Goal: Task Accomplishment & Management: Manage account settings

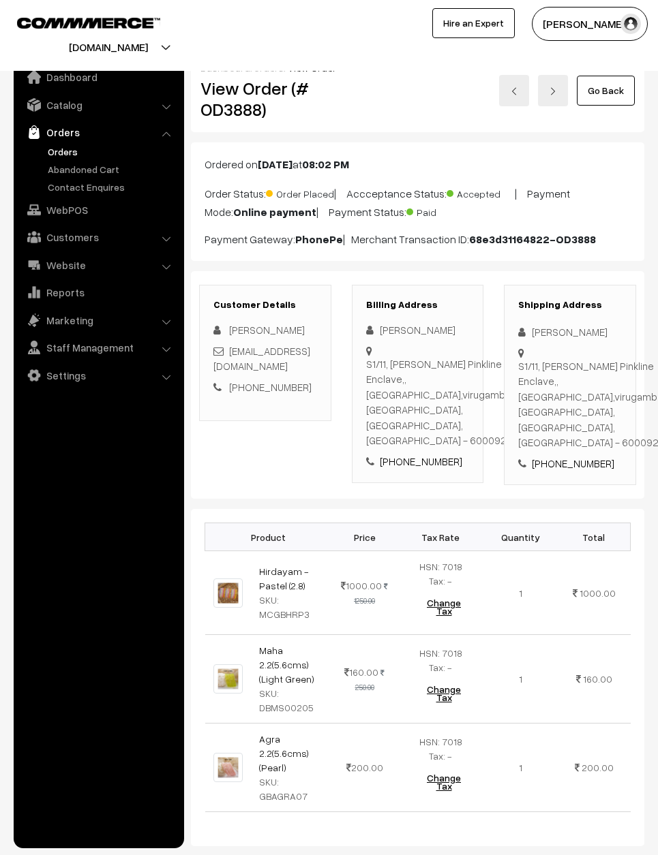
click at [604, 91] on link "Go Back" at bounding box center [606, 91] width 58 height 30
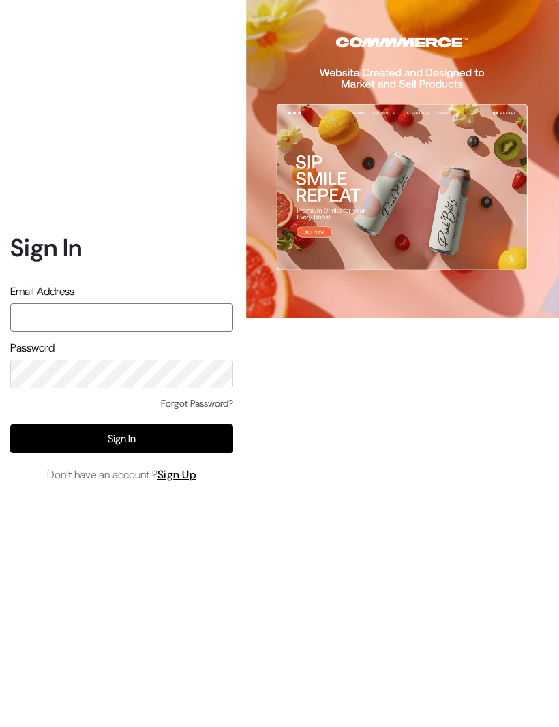
type input "varnambyaadhira@gmail.com"
click at [91, 453] on button "Sign In" at bounding box center [121, 439] width 223 height 29
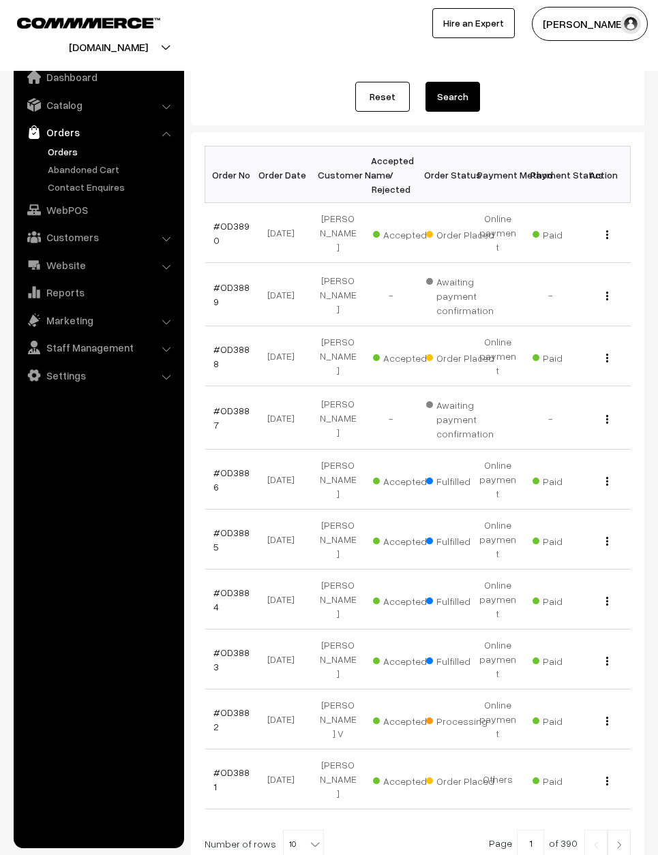
scroll to position [136, 0]
click at [237, 767] on link "#OD3881" at bounding box center [231, 780] width 36 height 26
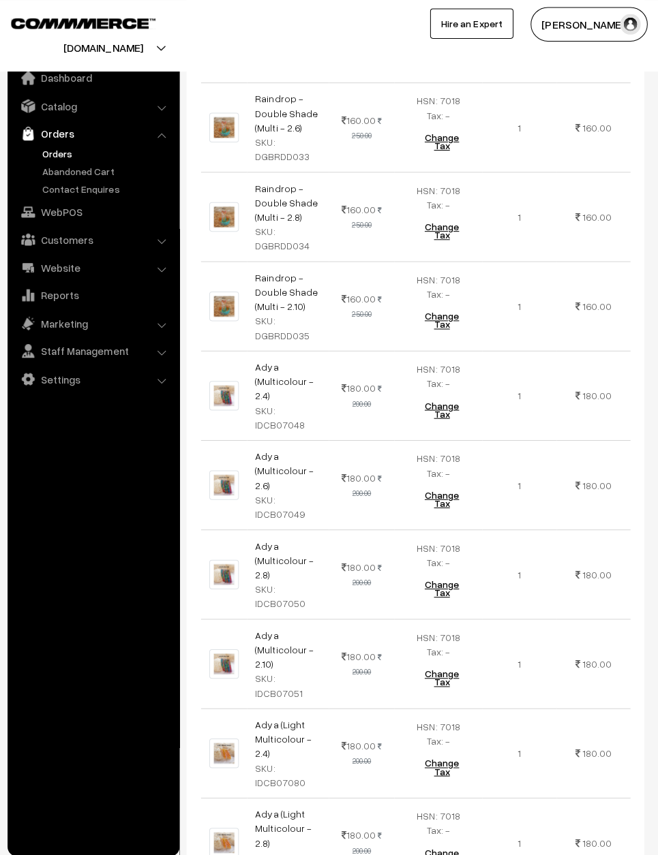
scroll to position [5283, 0]
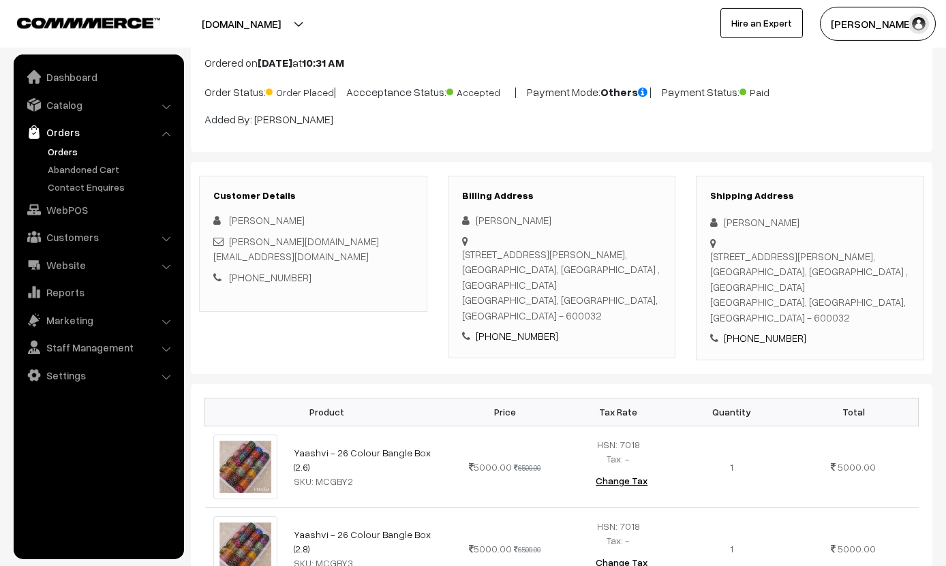
scroll to position [0, 0]
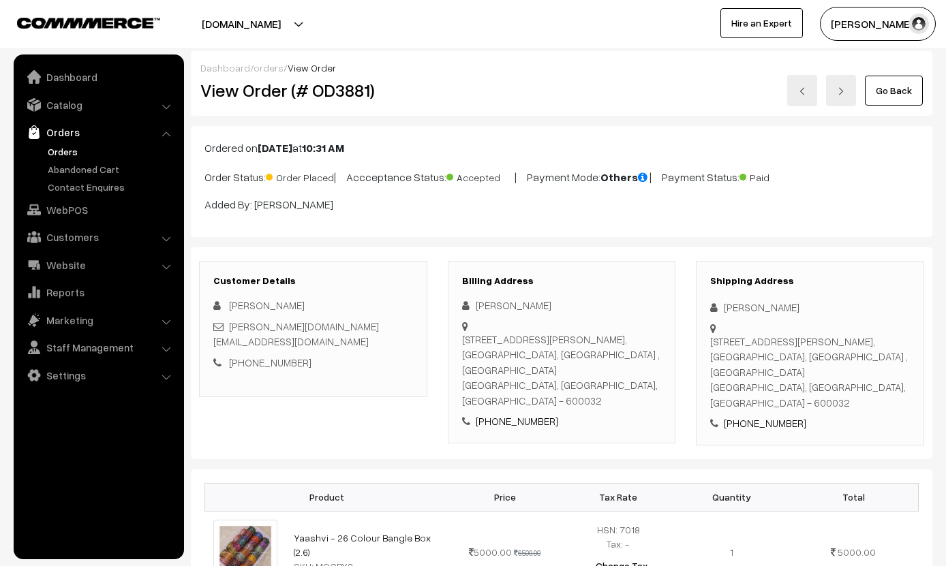
click at [657, 89] on link "Go Back" at bounding box center [894, 91] width 58 height 30
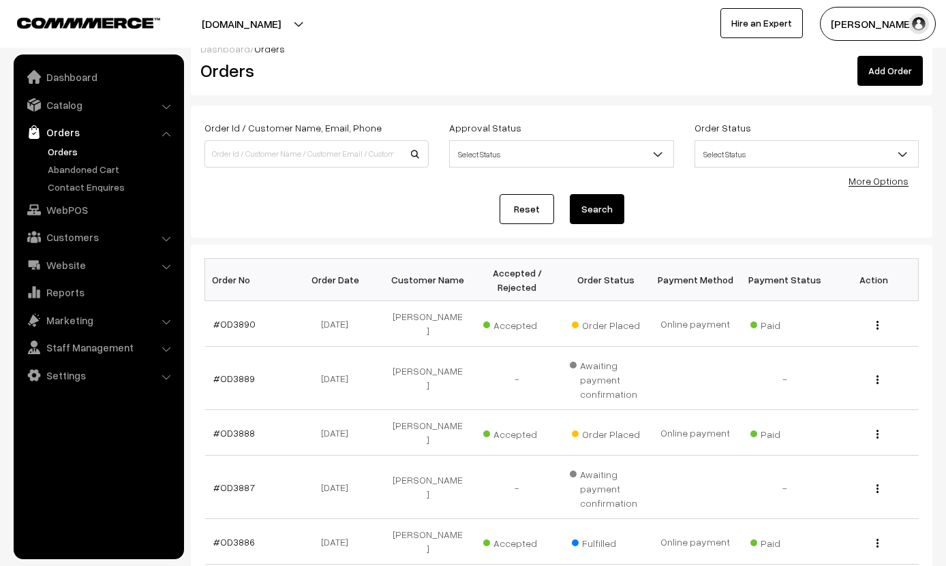
scroll to position [40, 0]
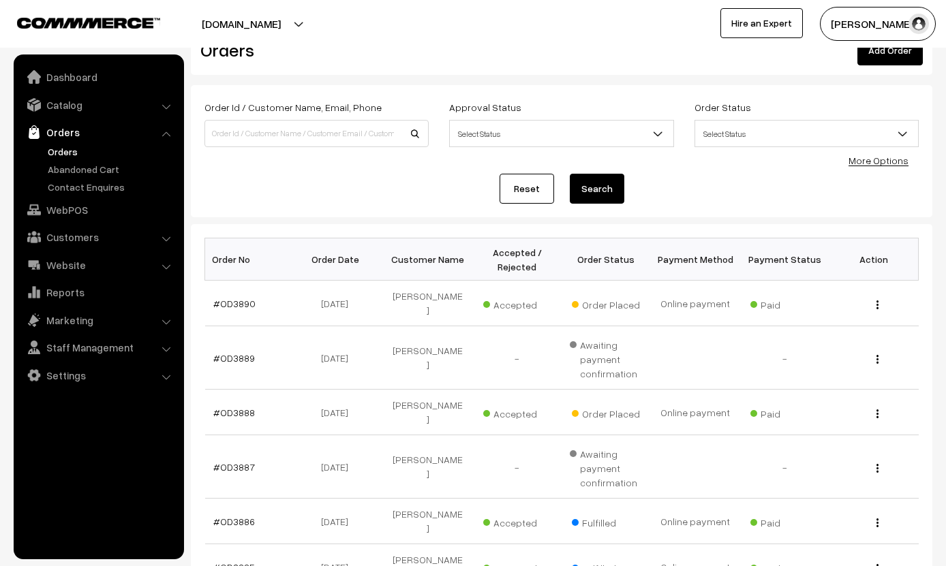
click at [242, 409] on link "#OD3888" at bounding box center [234, 413] width 42 height 12
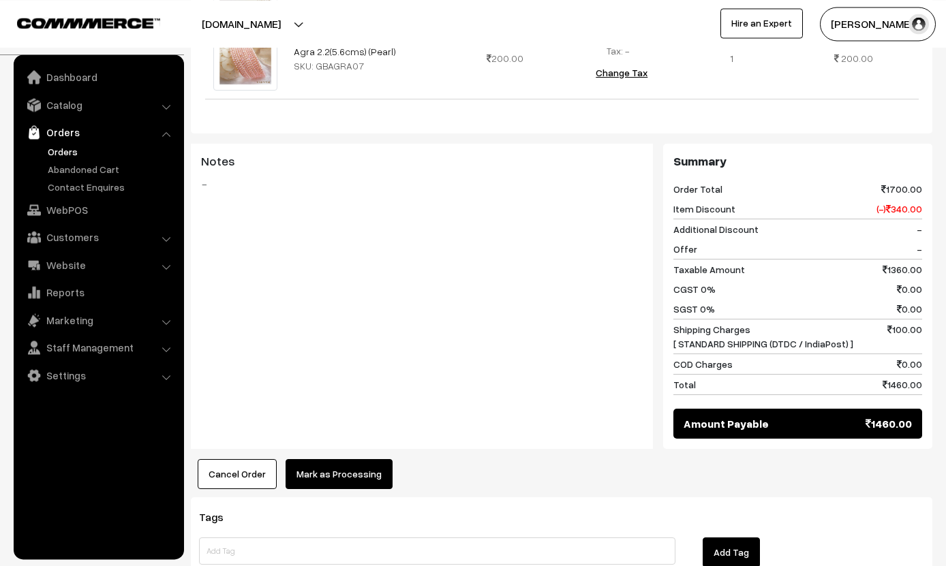
scroll to position [637, 0]
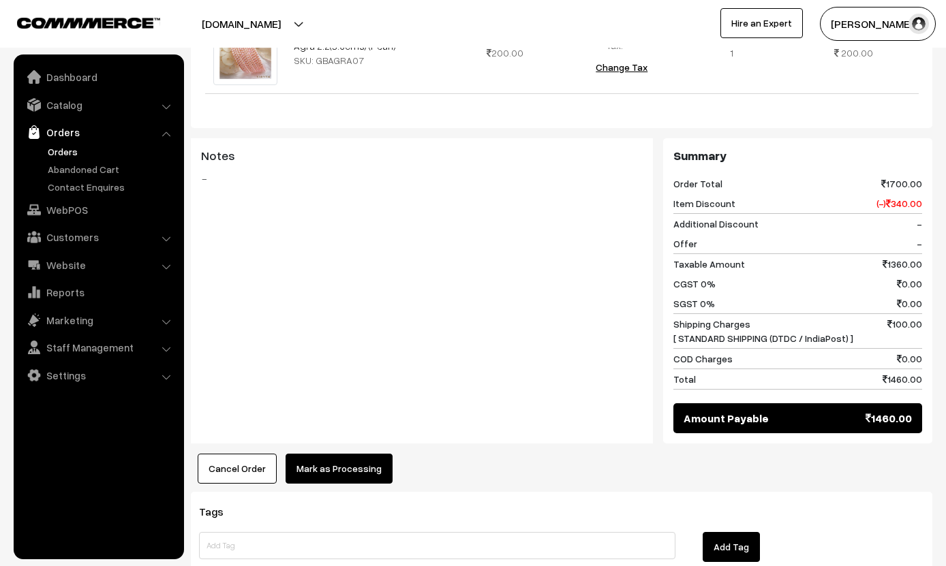
click at [351, 454] on button "Mark as Processing" at bounding box center [339, 469] width 107 height 30
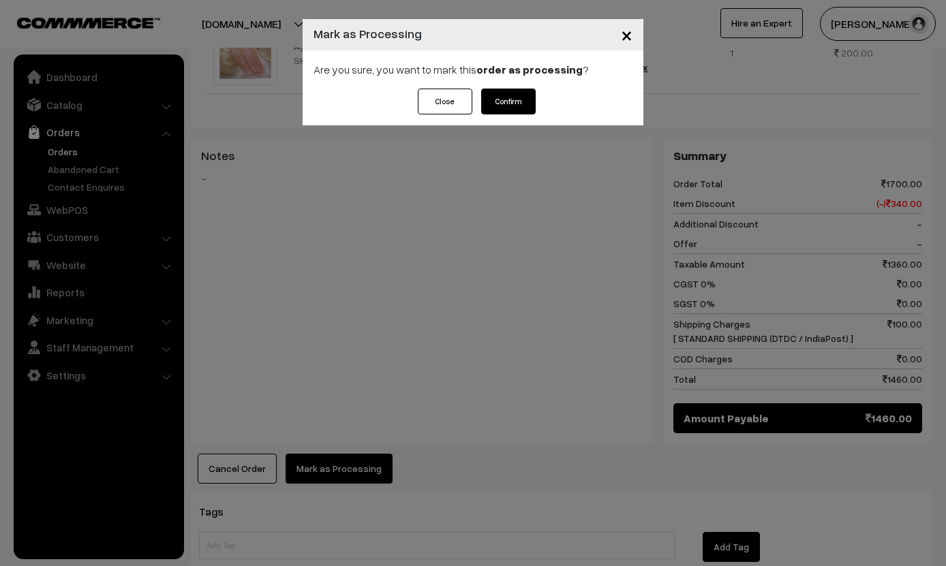
click at [499, 98] on button "Confirm" at bounding box center [508, 102] width 55 height 26
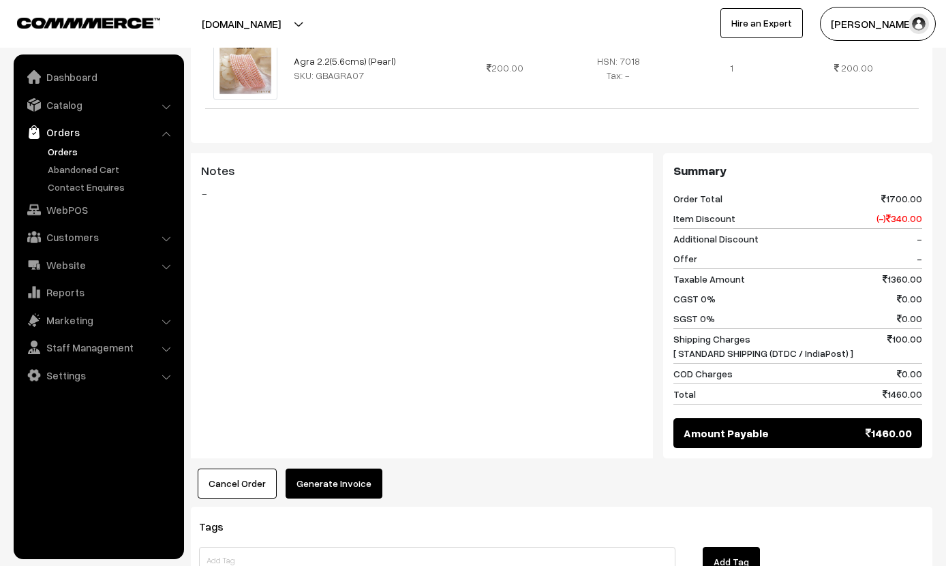
scroll to position [621, 0]
click at [361, 443] on div "Product Price Tax Rate Quantity Total Hirdayam - Pastel (2.8) SKU: MCGBHRP3 100…" at bounding box center [562, 160] width 742 height 677
click at [327, 470] on button "Generate Invoice" at bounding box center [334, 485] width 97 height 30
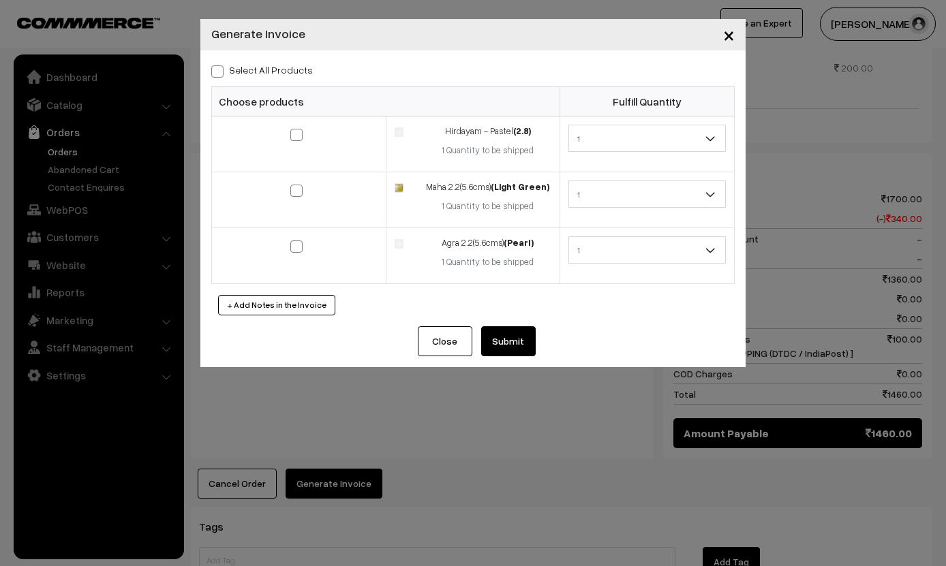
click at [217, 66] on span at bounding box center [217, 71] width 12 height 12
click at [217, 66] on input "Select All Products" at bounding box center [215, 69] width 9 height 9
checkbox input "true"
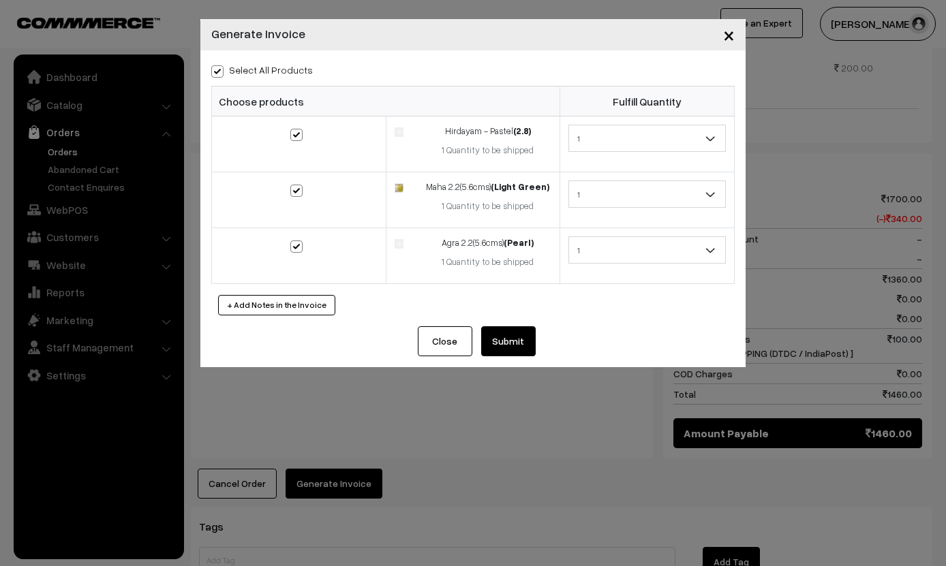
checkbox input "true"
click at [516, 328] on button "Submit" at bounding box center [508, 341] width 55 height 30
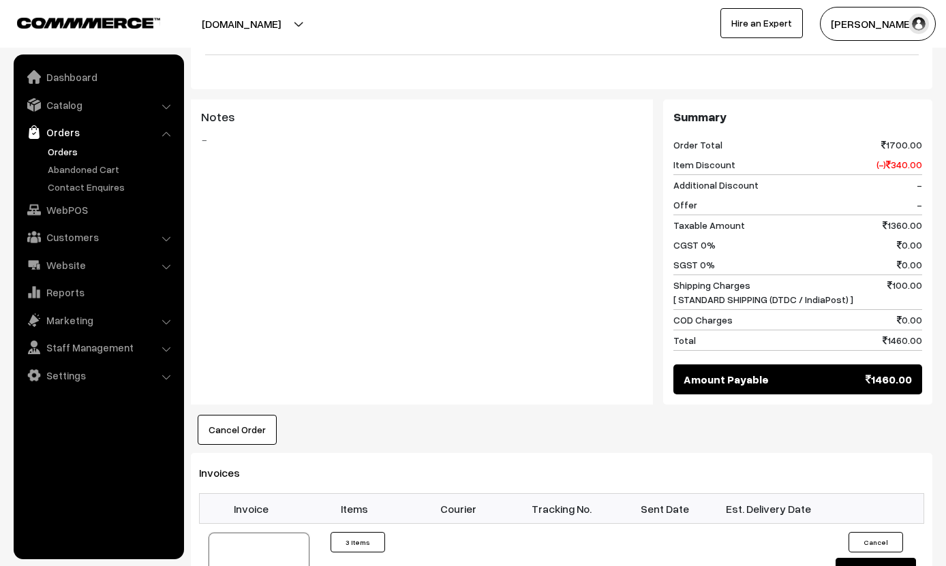
click at [900, 110] on h3 "Summary" at bounding box center [797, 117] width 249 height 15
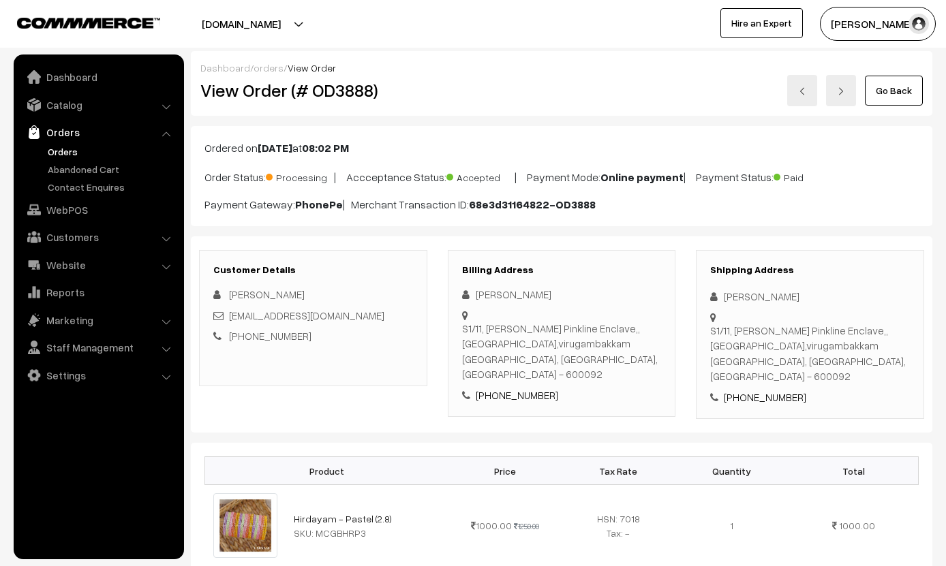
click at [902, 84] on link "Go Back" at bounding box center [894, 91] width 58 height 30
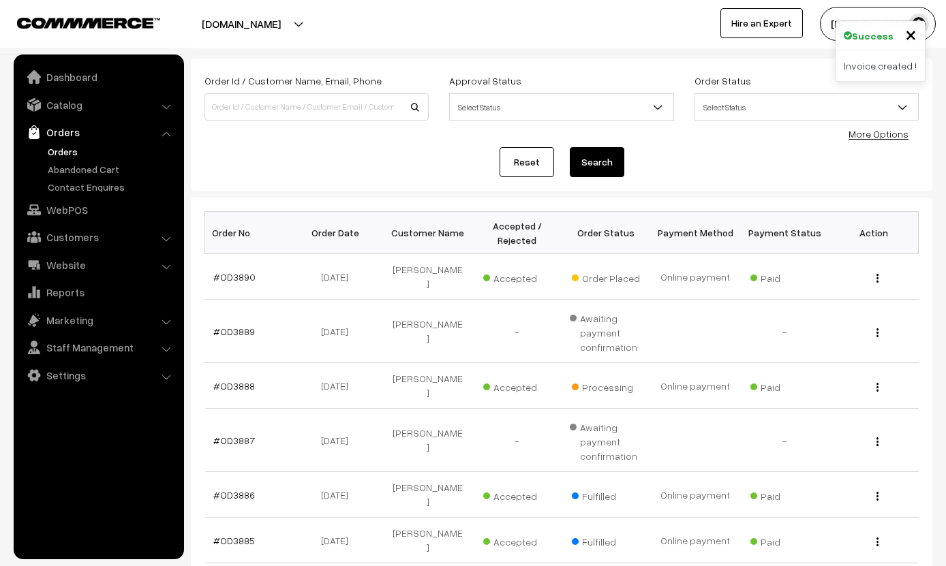
scroll to position [70, 0]
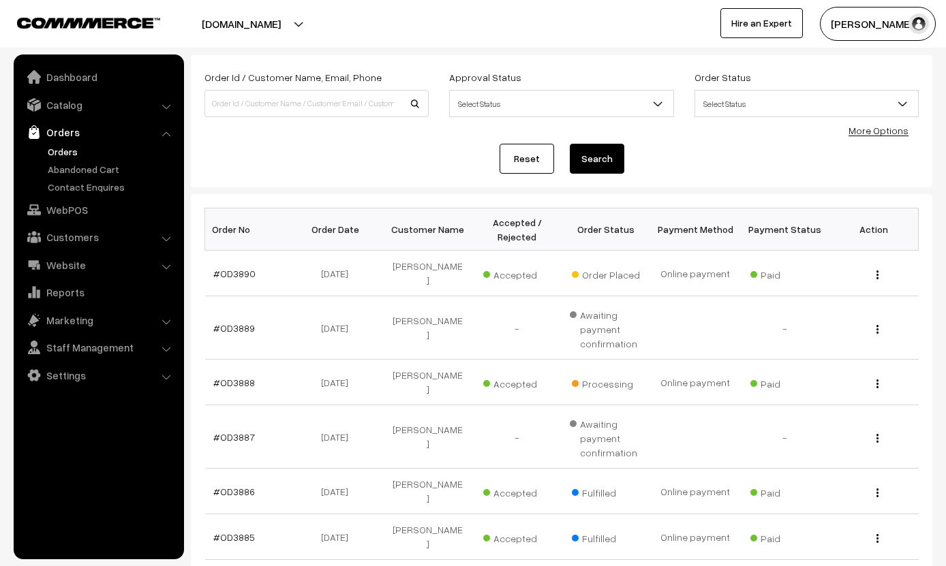
click at [251, 274] on link "#OD3890" at bounding box center [234, 274] width 42 height 12
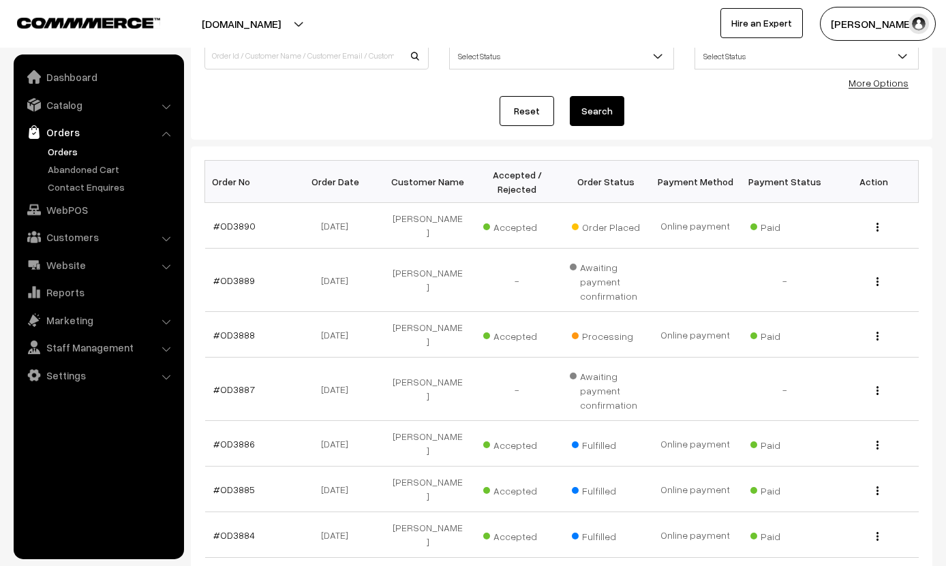
scroll to position [123, 0]
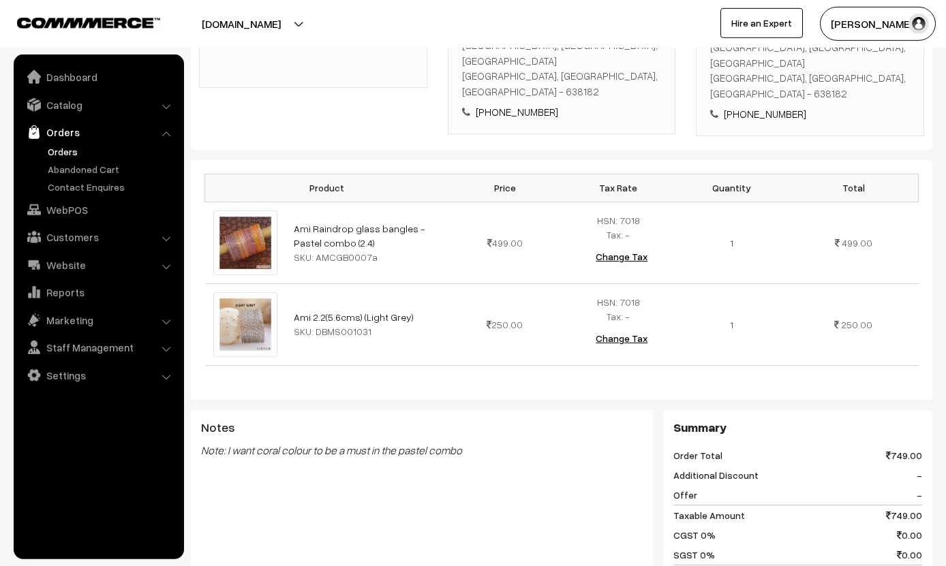
scroll to position [300, 0]
click at [326, 453] on div "Notes Note: I want coral colour to be a must in the pastel combo" at bounding box center [422, 477] width 462 height 136
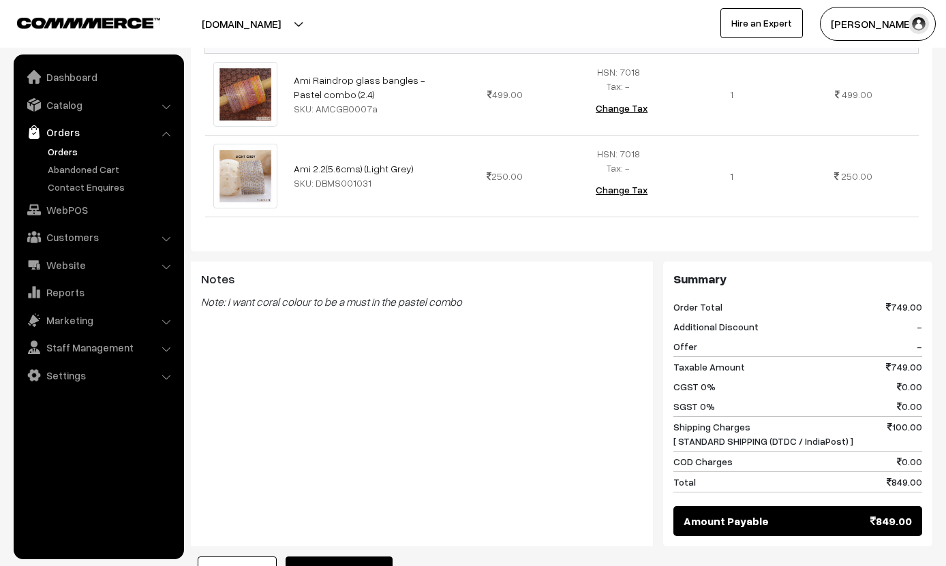
scroll to position [442, 0]
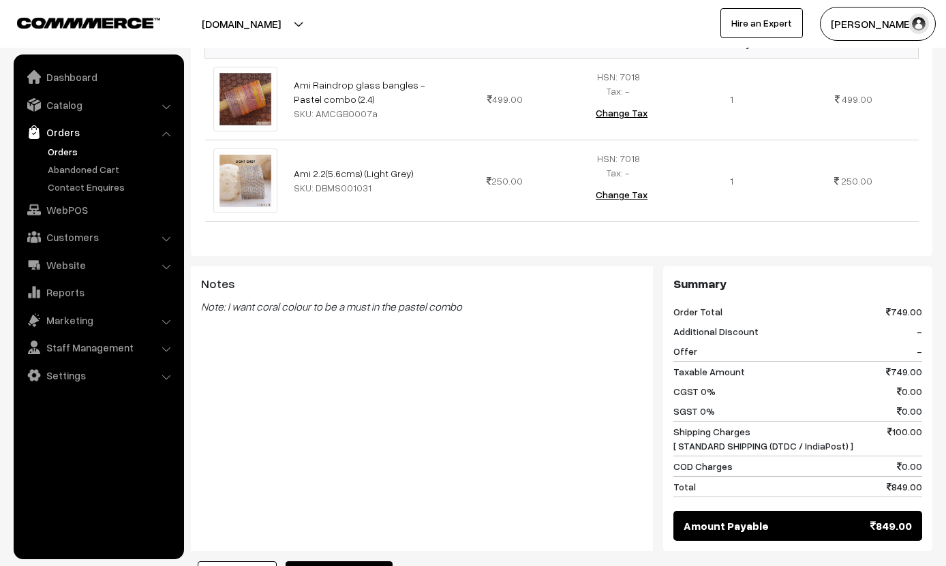
click at [333, 562] on button "Mark as Processing" at bounding box center [339, 577] width 107 height 30
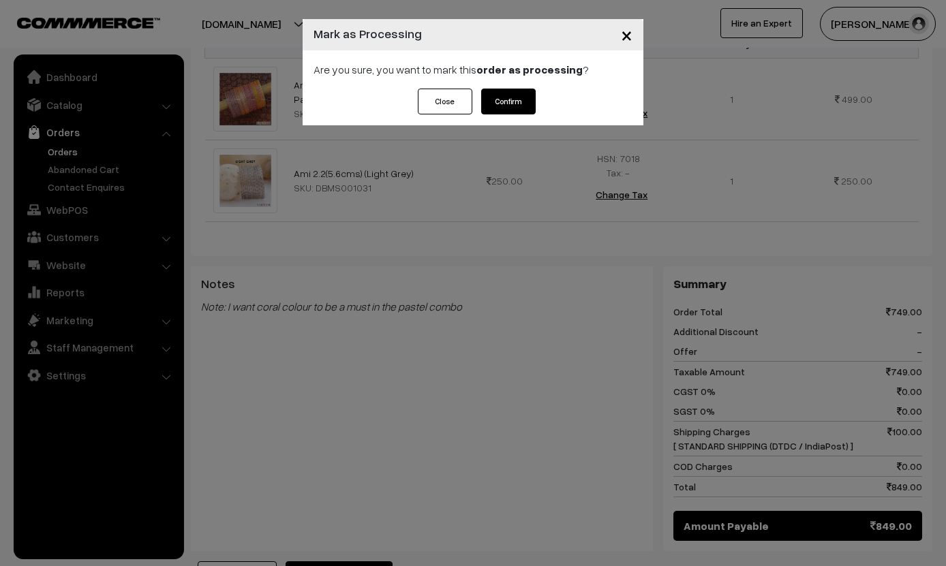
click at [496, 89] on button "Confirm" at bounding box center [508, 102] width 55 height 26
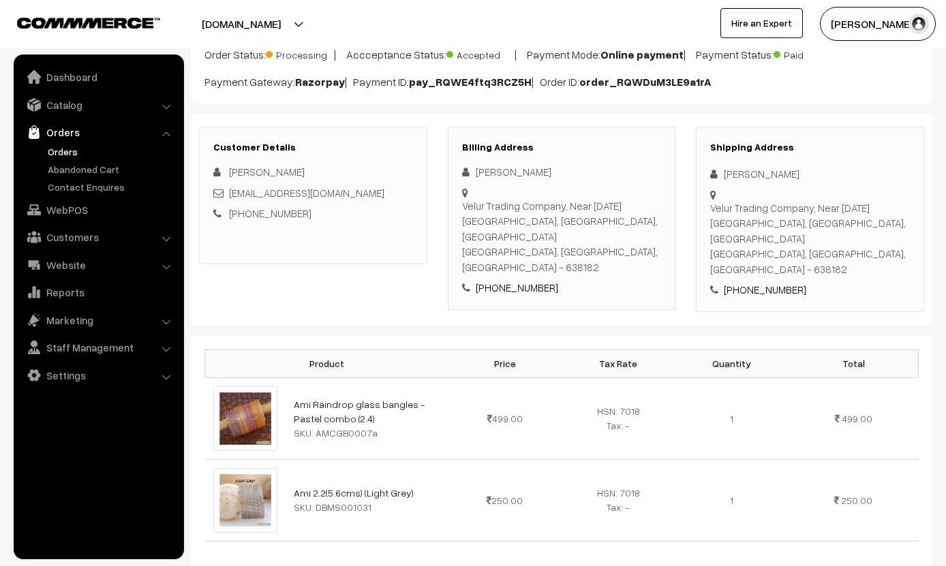
scroll to position [587, 0]
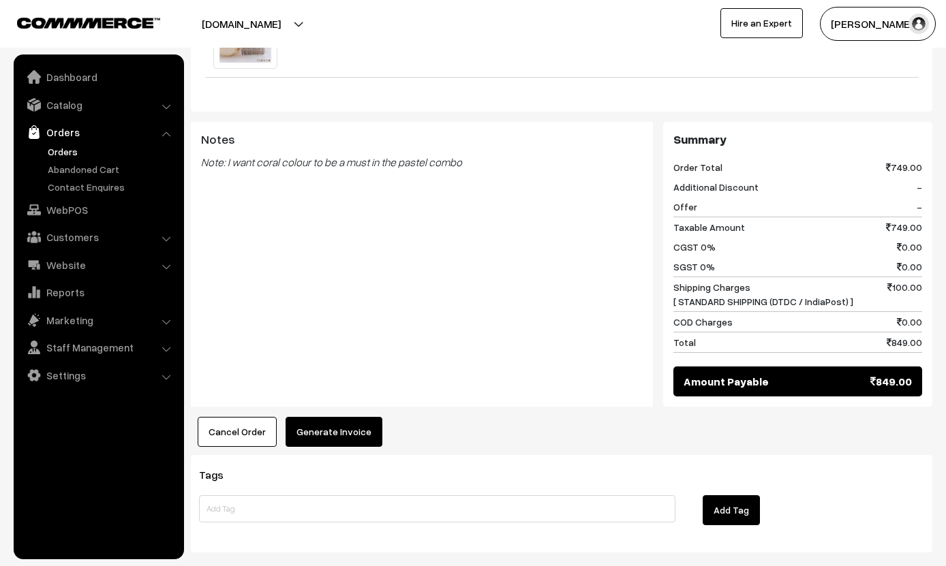
click at [341, 417] on button "Generate Invoice" at bounding box center [334, 432] width 97 height 30
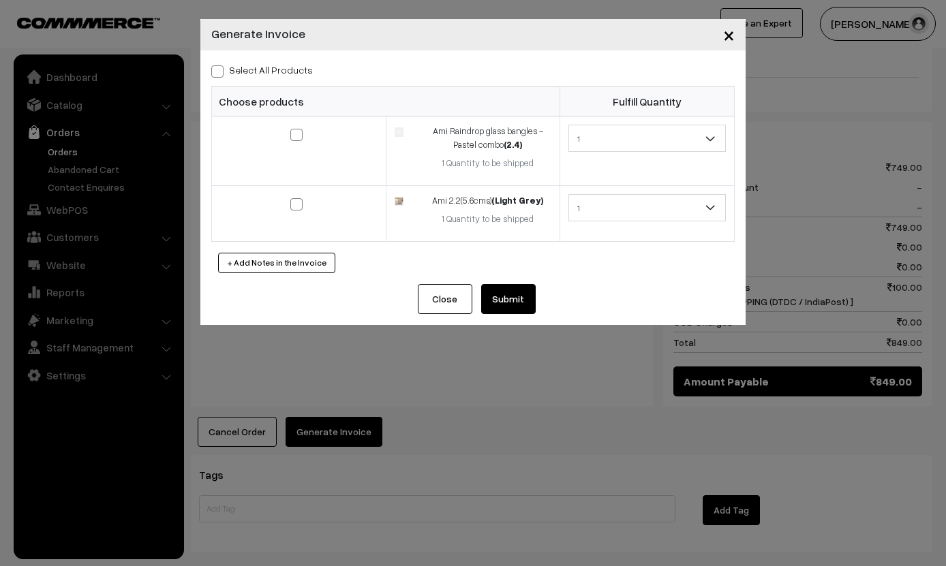
click at [228, 64] on label "Select All Products" at bounding box center [262, 70] width 102 height 14
click at [220, 65] on input "Select All Products" at bounding box center [215, 69] width 9 height 9
checkbox input "true"
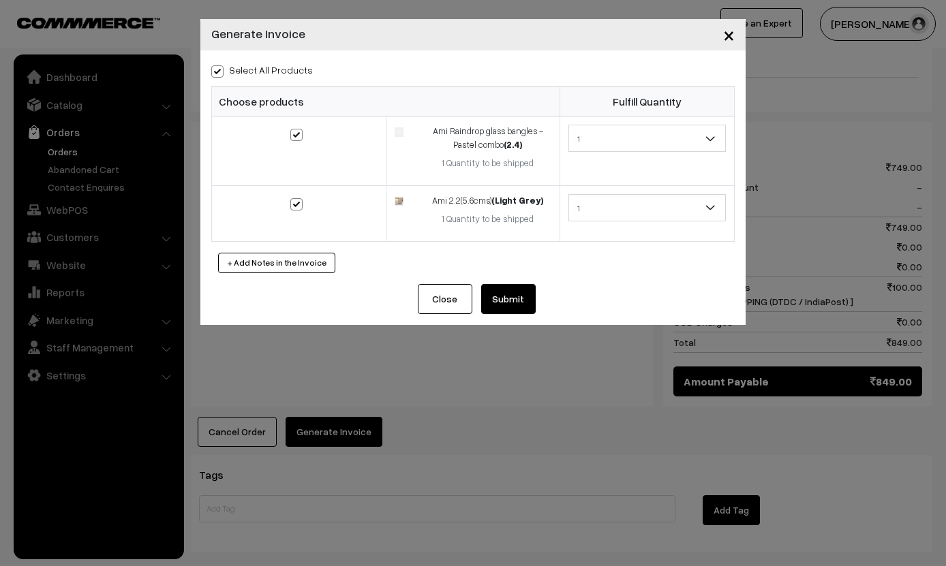
click at [505, 288] on button "Submit" at bounding box center [508, 299] width 55 height 30
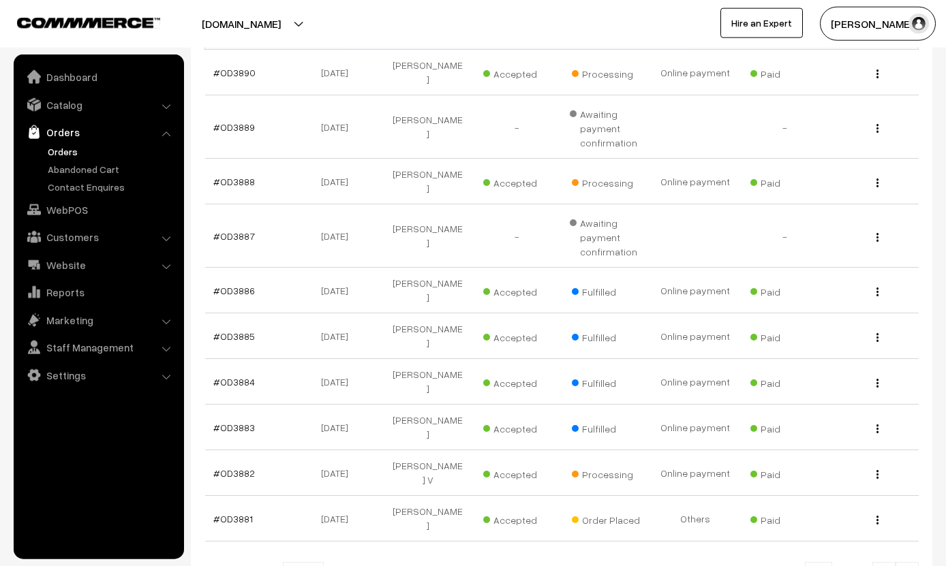
scroll to position [265, 0]
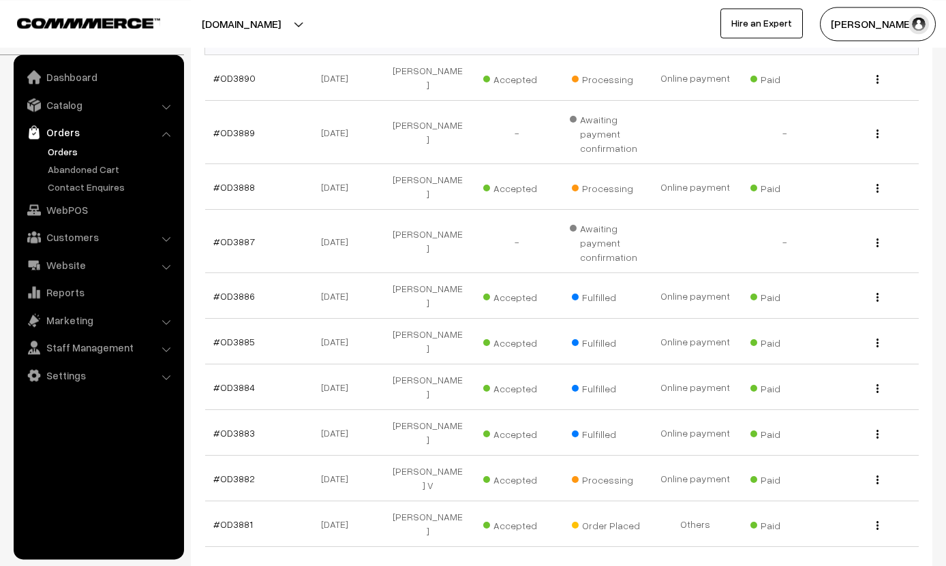
click at [221, 519] on link "#OD3881" at bounding box center [233, 525] width 40 height 12
click at [219, 519] on link "#OD3881" at bounding box center [233, 525] width 40 height 12
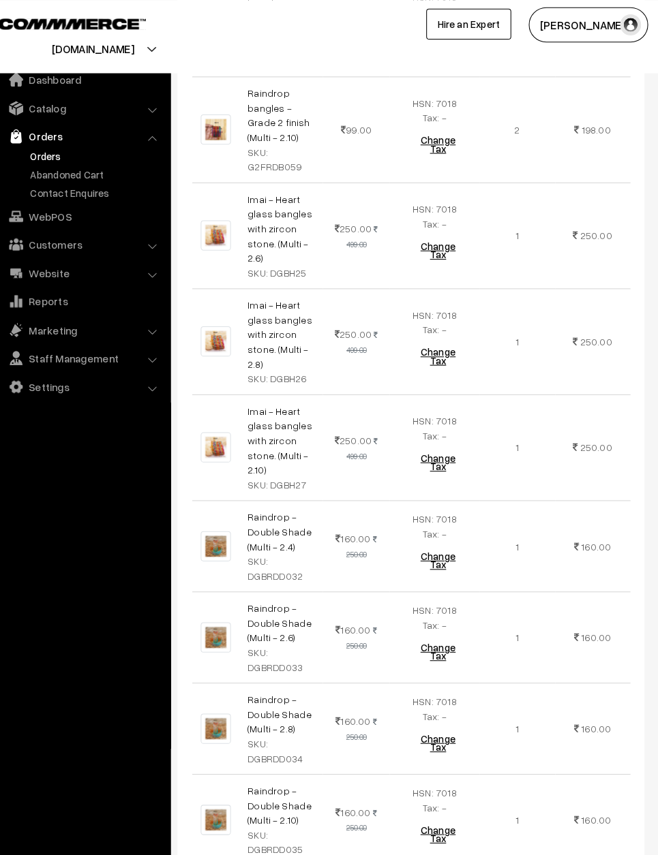
scroll to position [5893, 0]
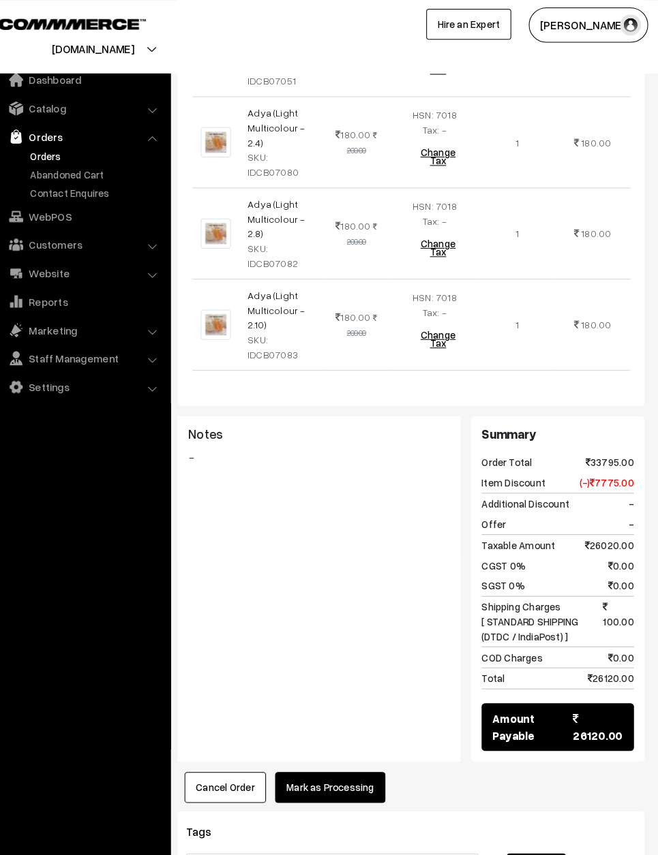
click at [331, 566] on button "Mark as Processing" at bounding box center [339, 765] width 107 height 30
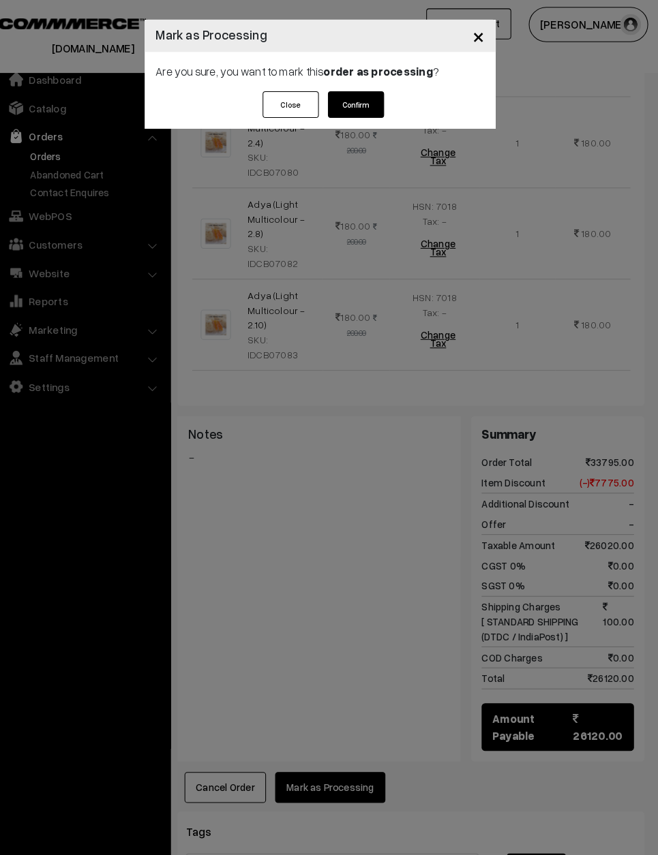
click at [341, 106] on button "Confirm" at bounding box center [364, 102] width 55 height 26
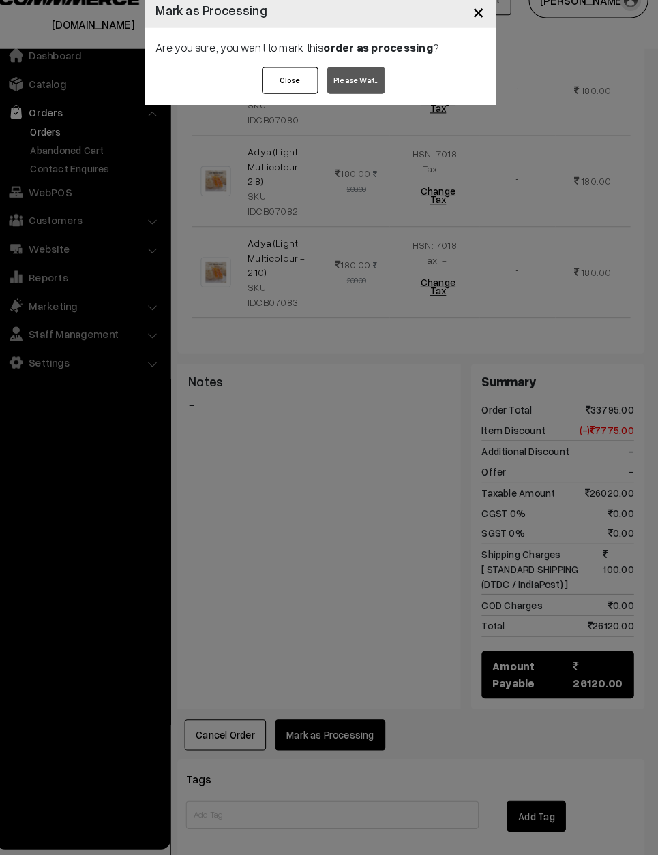
scroll to position [5921, 0]
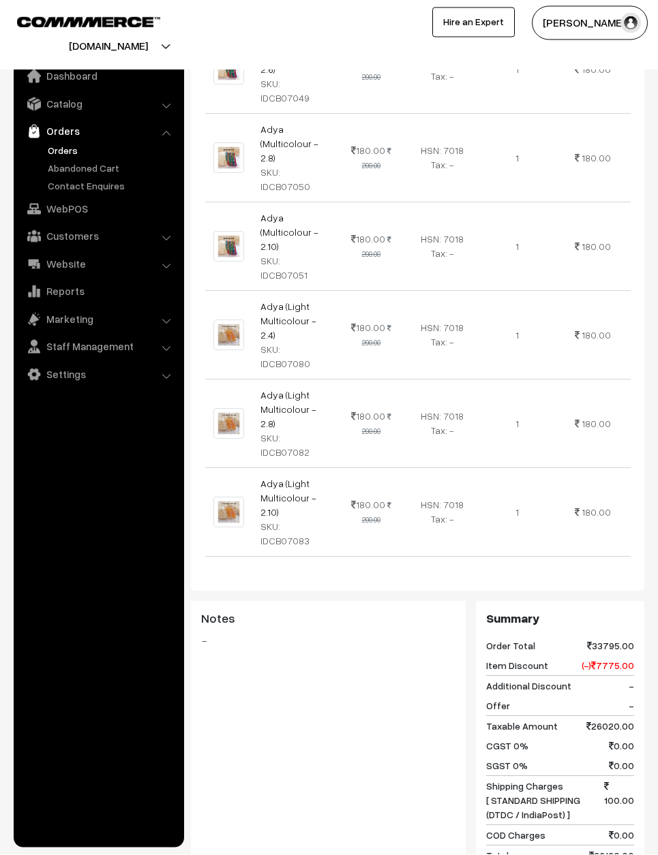
scroll to position [5413, 0]
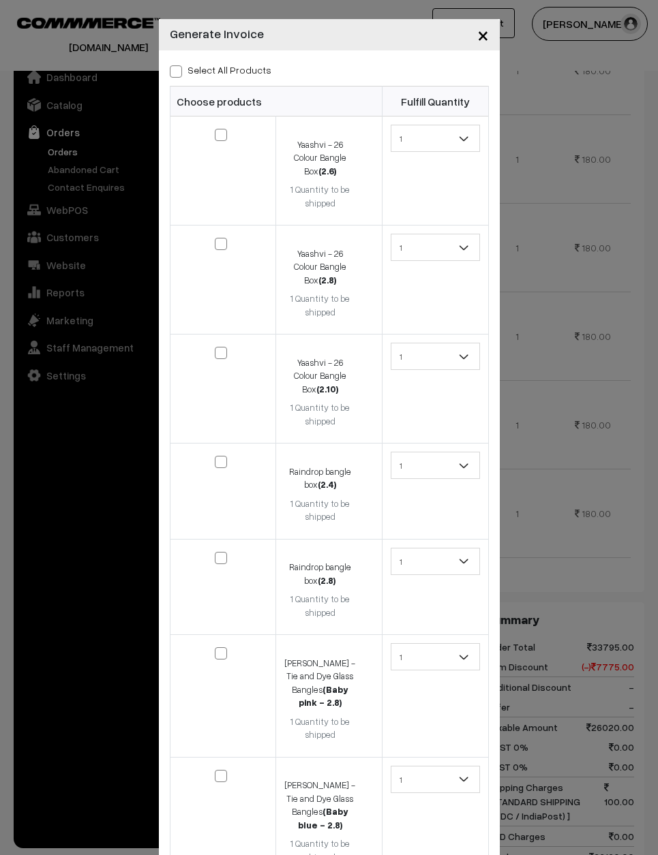
click at [172, 65] on span at bounding box center [176, 71] width 12 height 12
click at [172, 65] on input "Select All Products" at bounding box center [174, 69] width 9 height 9
checkbox input "true"
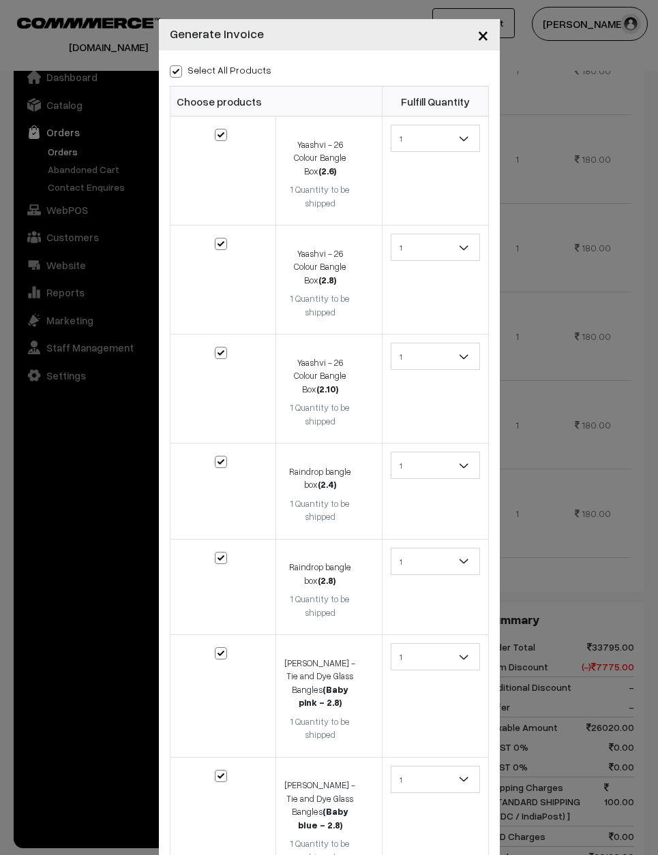
checkbox input "true"
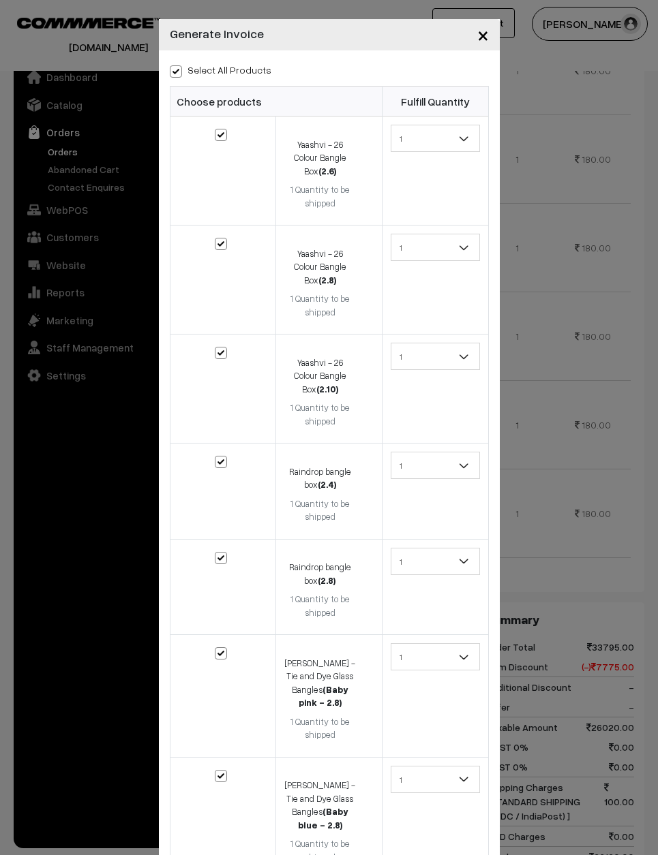
checkbox input "true"
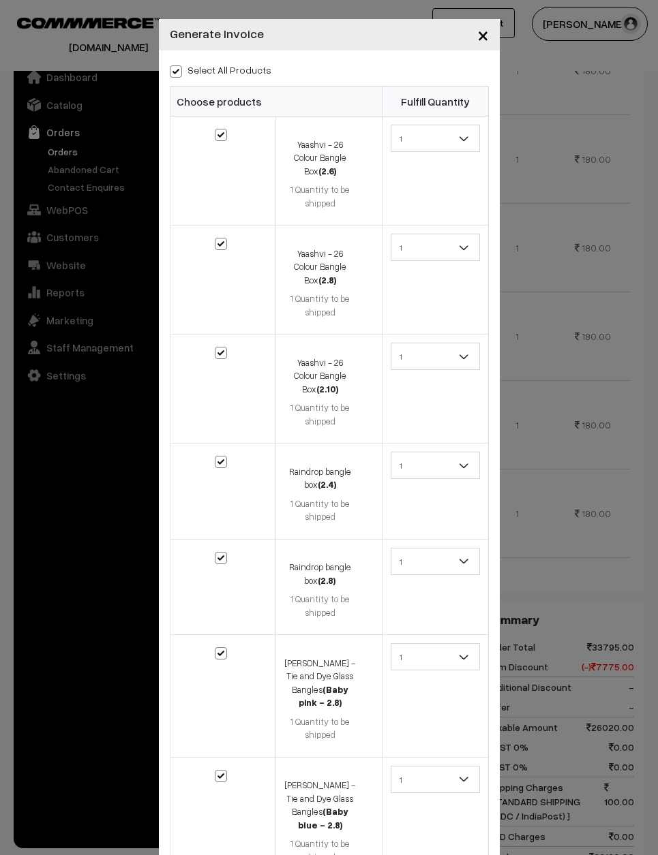
checkbox input "true"
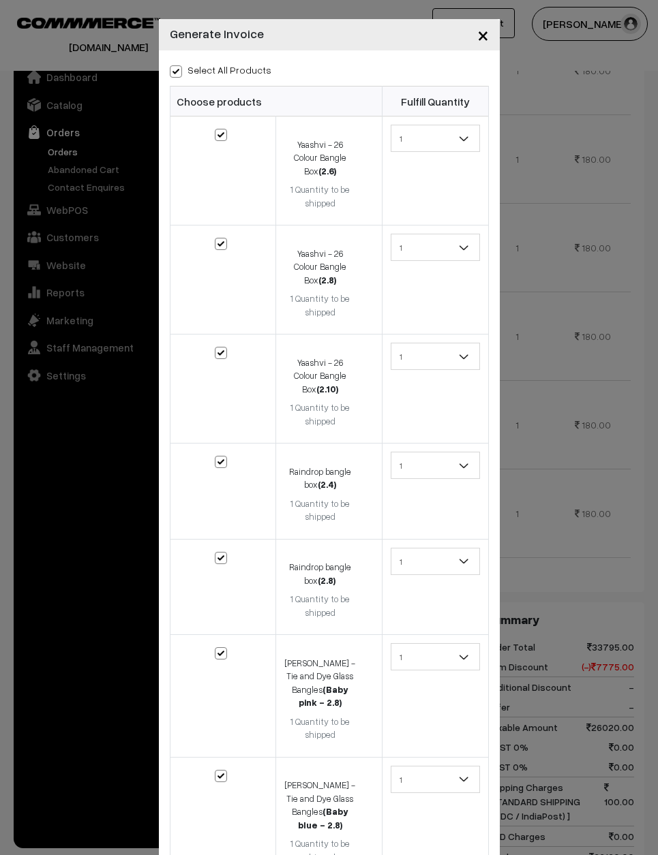
checkbox input "true"
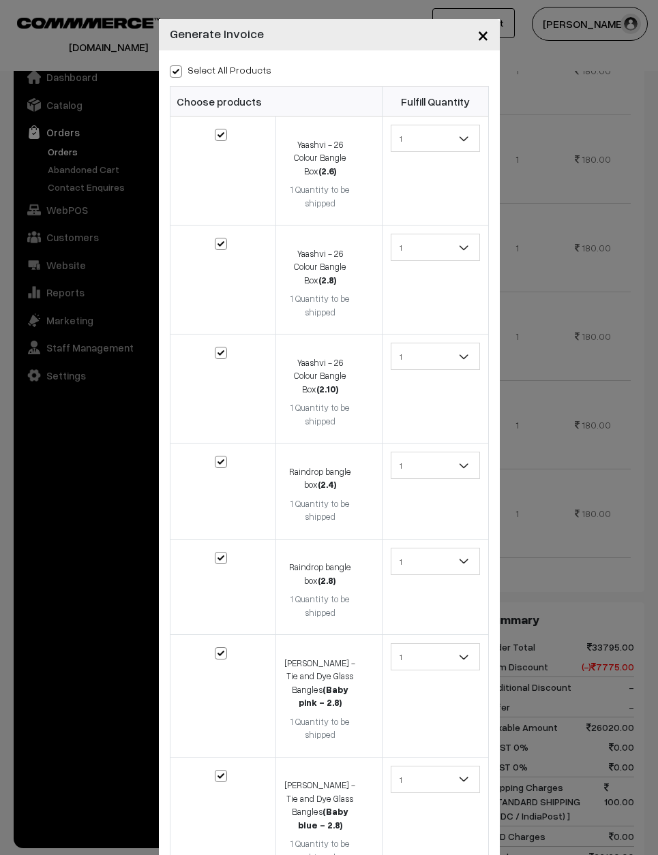
checkbox input "true"
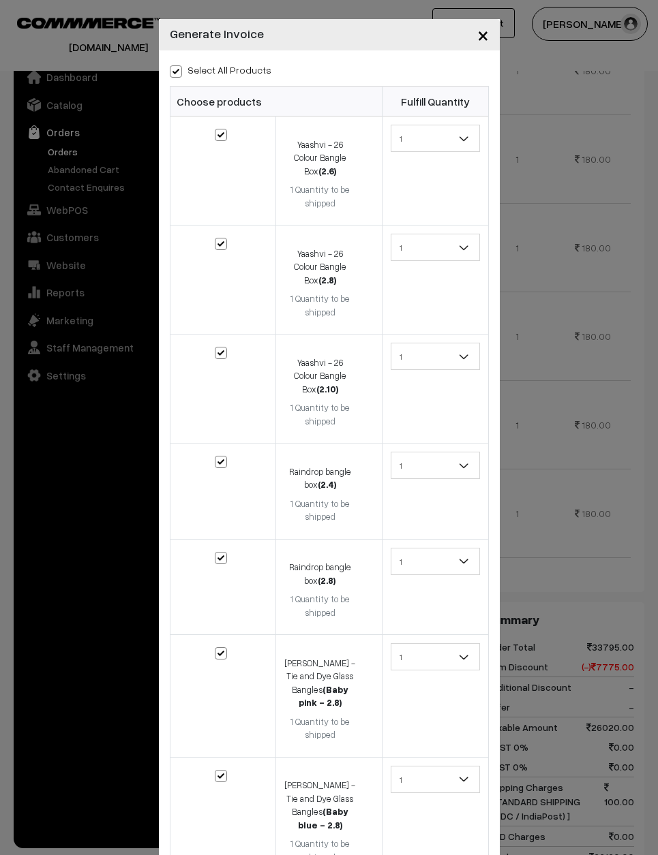
checkbox input "true"
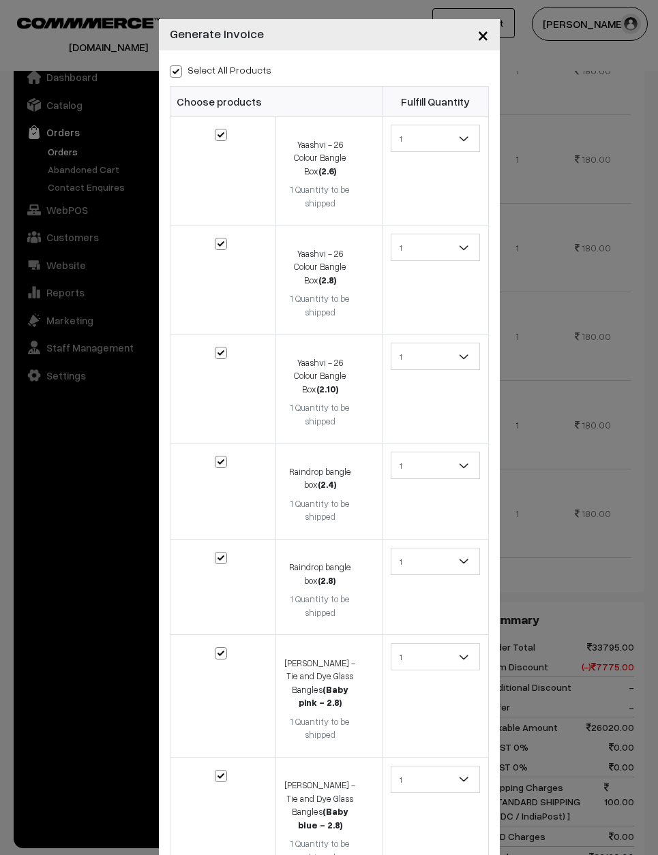
checkbox input "true"
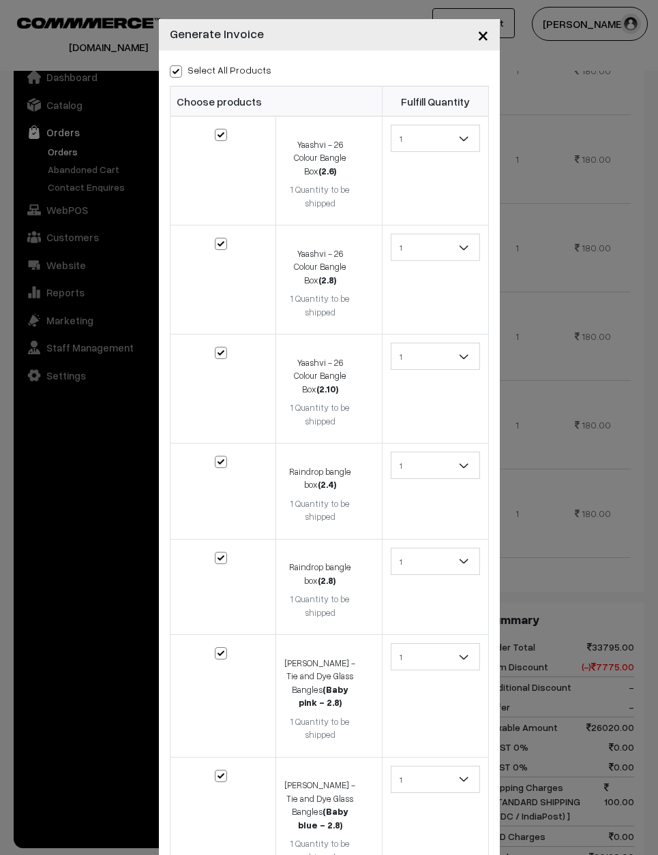
checkbox input "true"
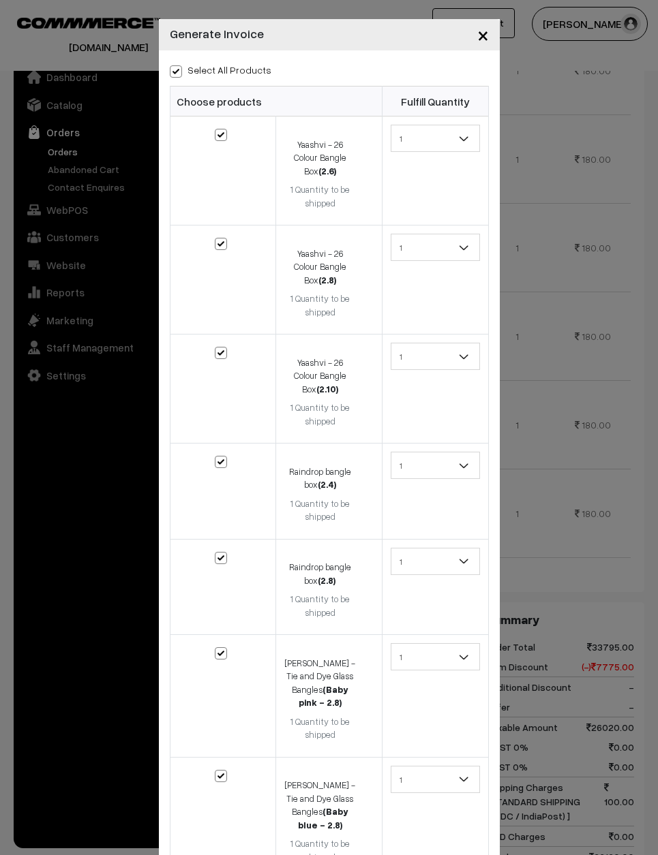
checkbox input "true"
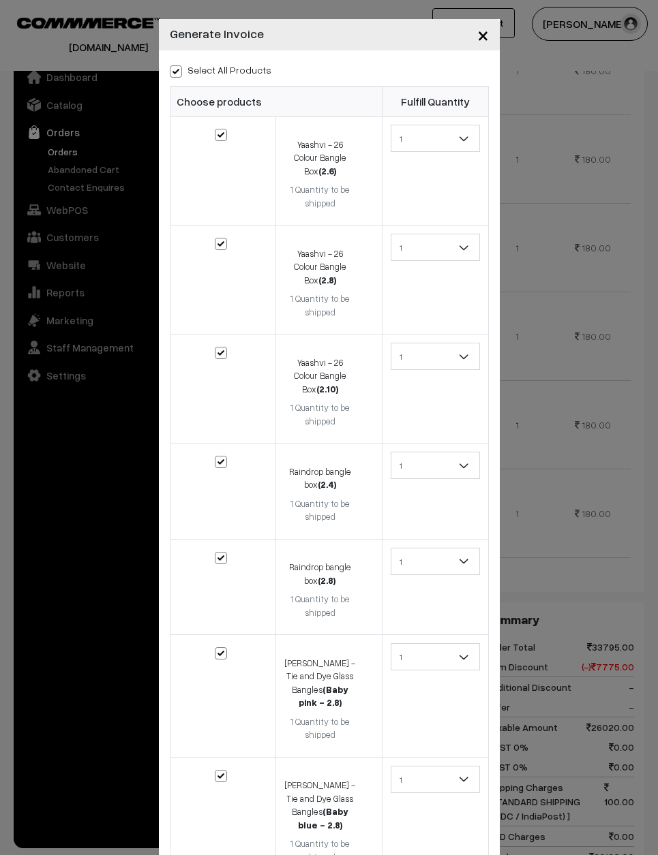
checkbox input "true"
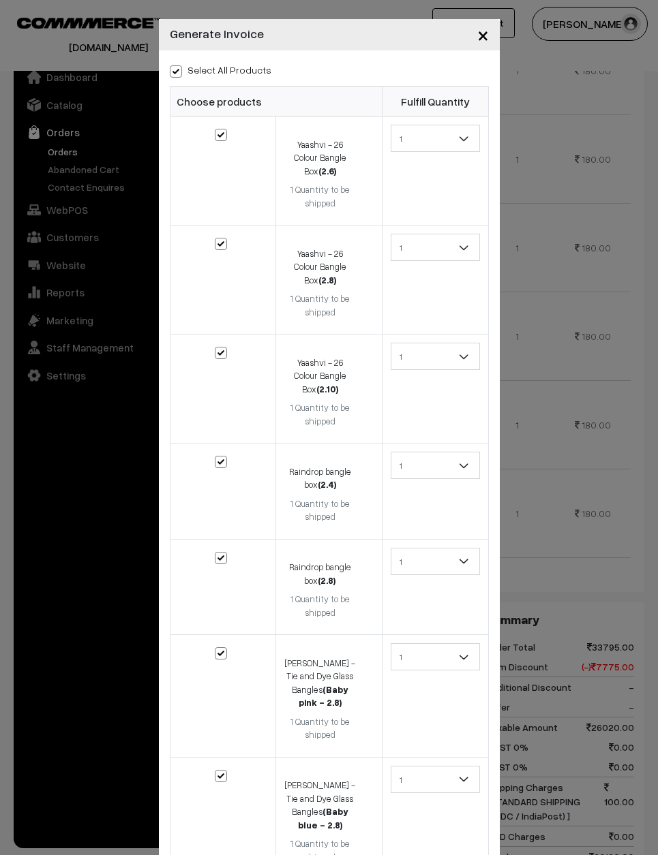
checkbox input "true"
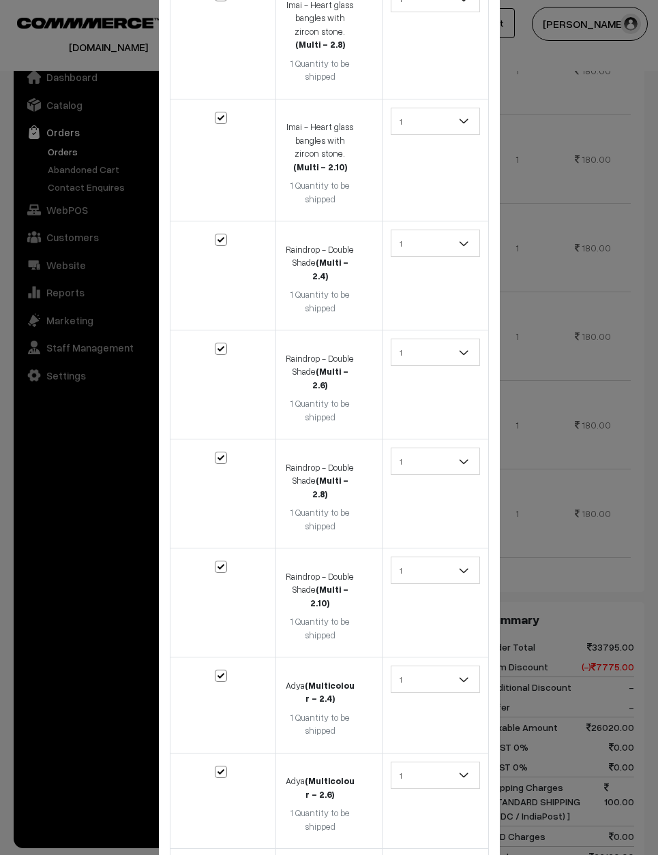
scroll to position [5172, 0]
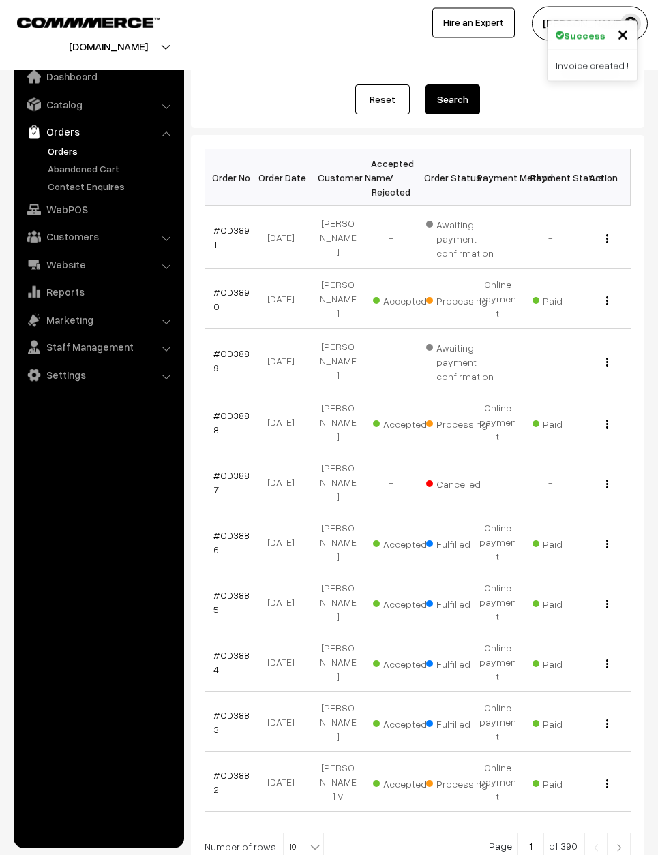
scroll to position [133, 0]
click at [226, 770] on link "#OD3882" at bounding box center [231, 783] width 36 height 26
